Goal: Information Seeking & Learning: Understand process/instructions

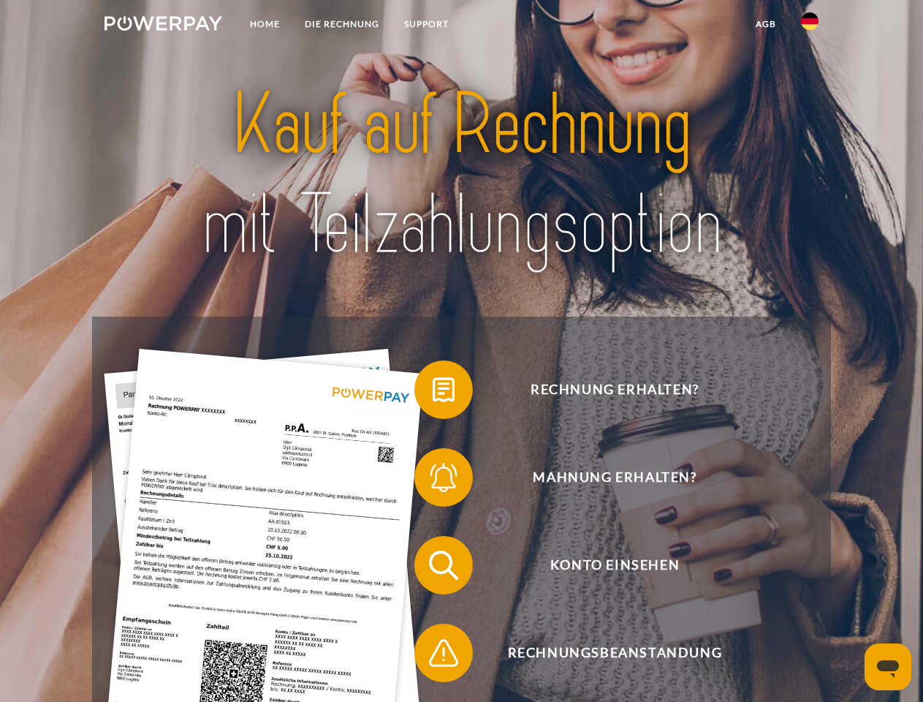
click at [163, 26] on img at bounding box center [164, 23] width 118 height 15
click at [810, 26] on img at bounding box center [810, 21] width 18 height 18
click at [765, 24] on link "agb" at bounding box center [766, 24] width 45 height 26
click at [433, 393] on span at bounding box center [421, 389] width 73 height 73
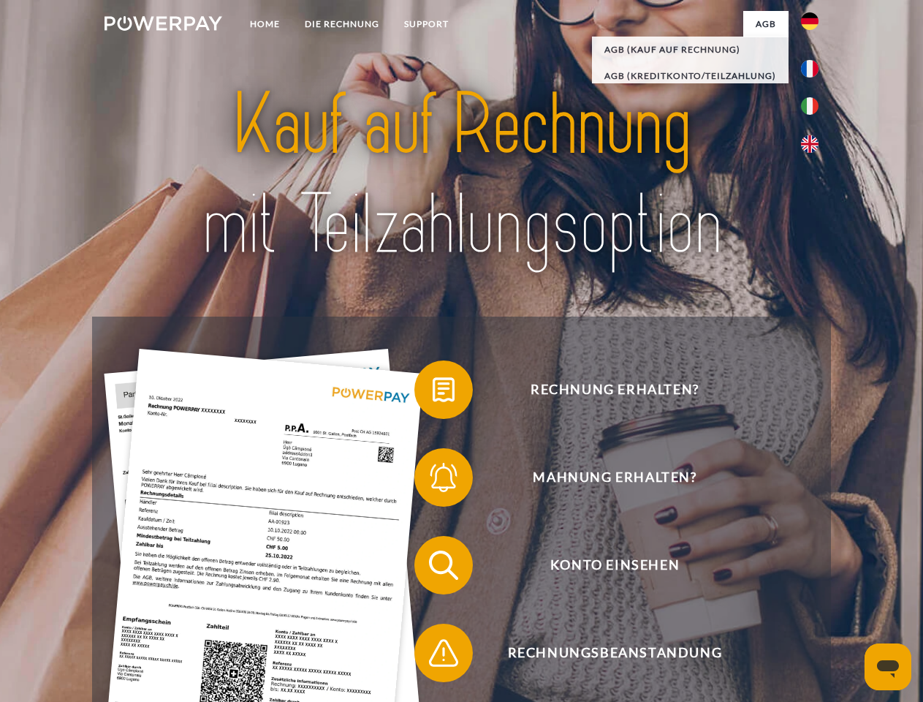
click at [433, 480] on div "Rechnung erhalten? Mahnung erhalten? Konto einsehen" at bounding box center [461, 609] width 738 height 585
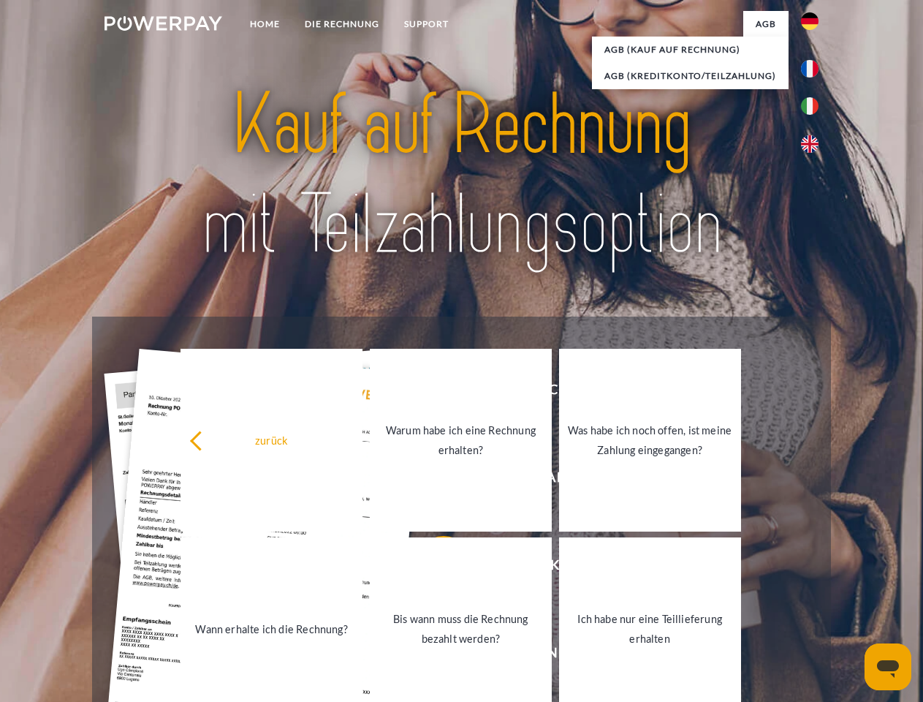
click at [433, 568] on link "Bis wann muss die Rechnung bezahlt werden?" at bounding box center [461, 628] width 182 height 183
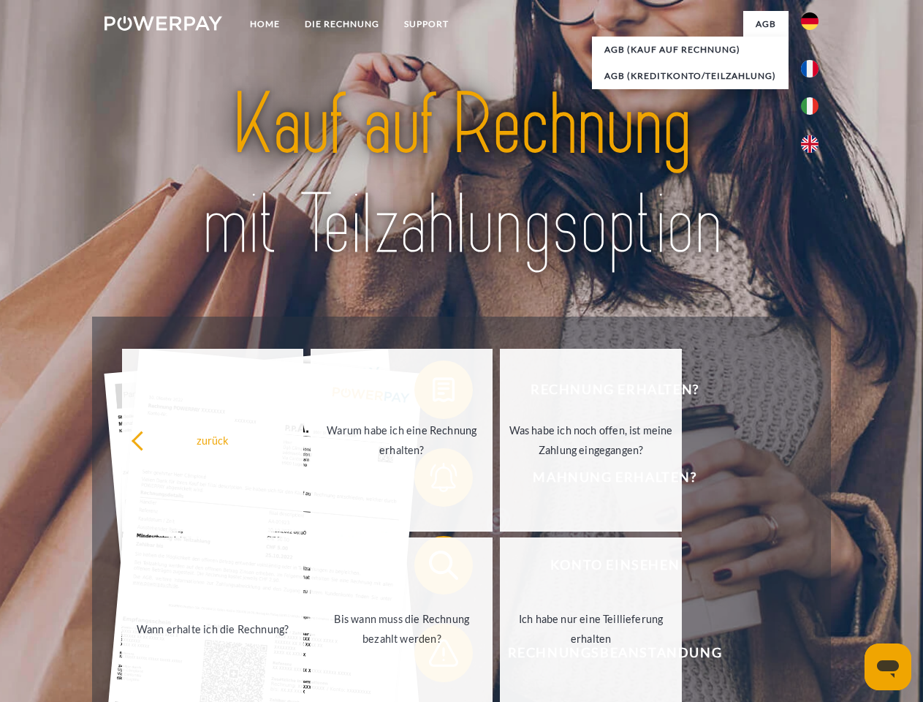
click at [433, 656] on span at bounding box center [421, 652] width 73 height 73
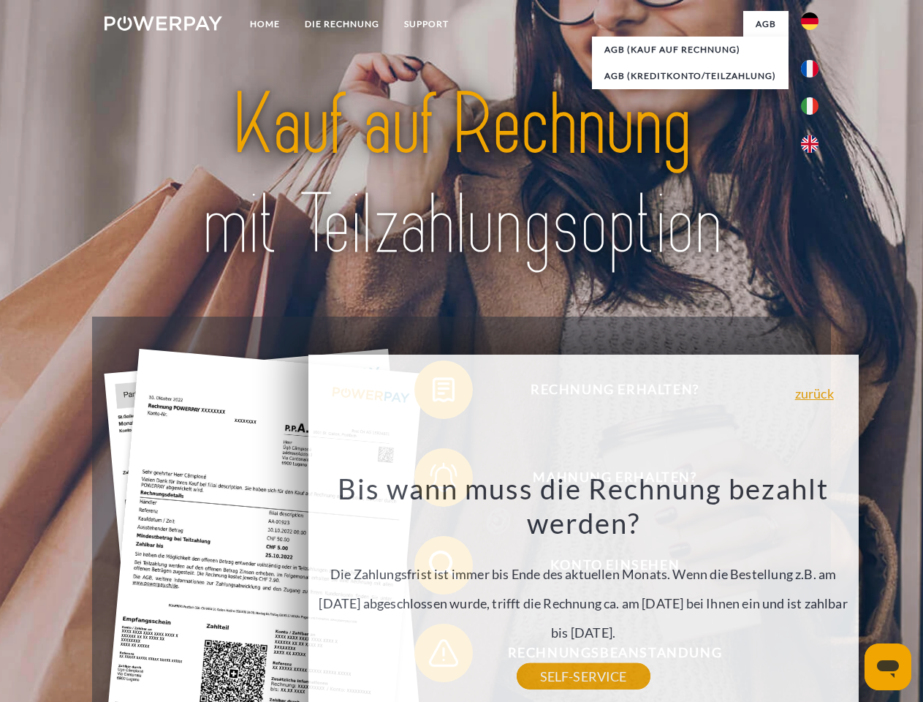
click at [888, 667] on icon "Messaging-Fenster öffnen" at bounding box center [888, 669] width 22 height 18
